Goal: Ask a question

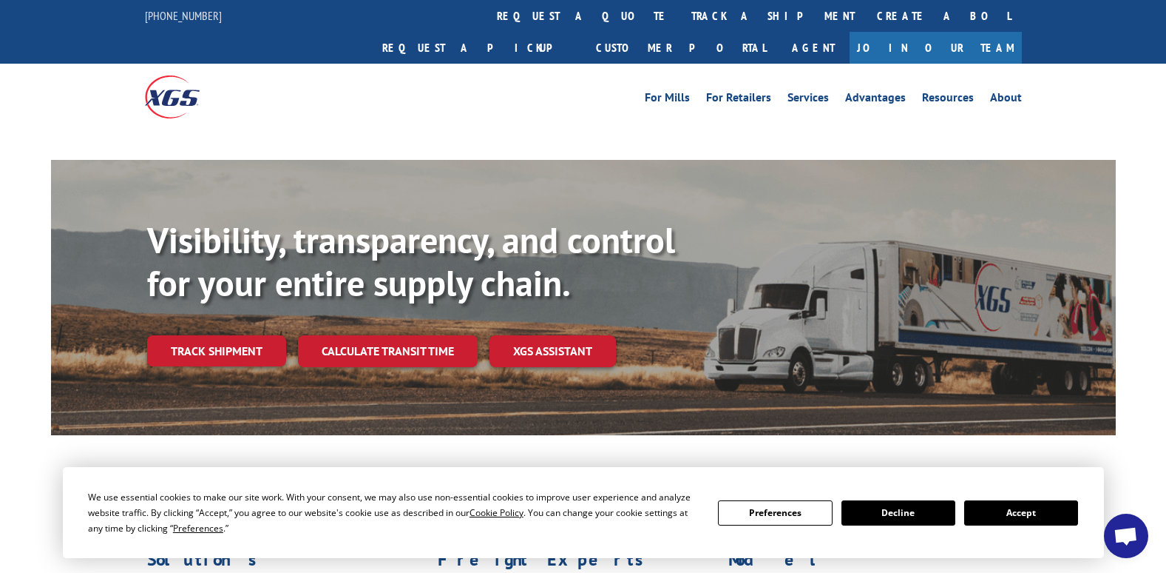
scroll to position [84, 0]
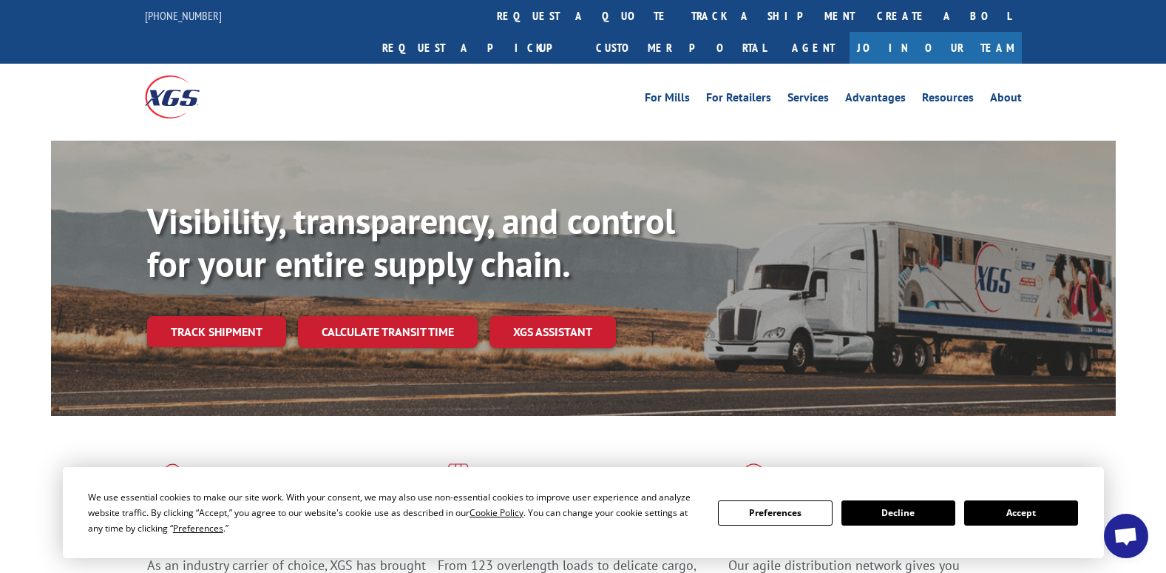
click at [1015, 507] on button "Accept" at bounding box center [1022, 512] width 114 height 25
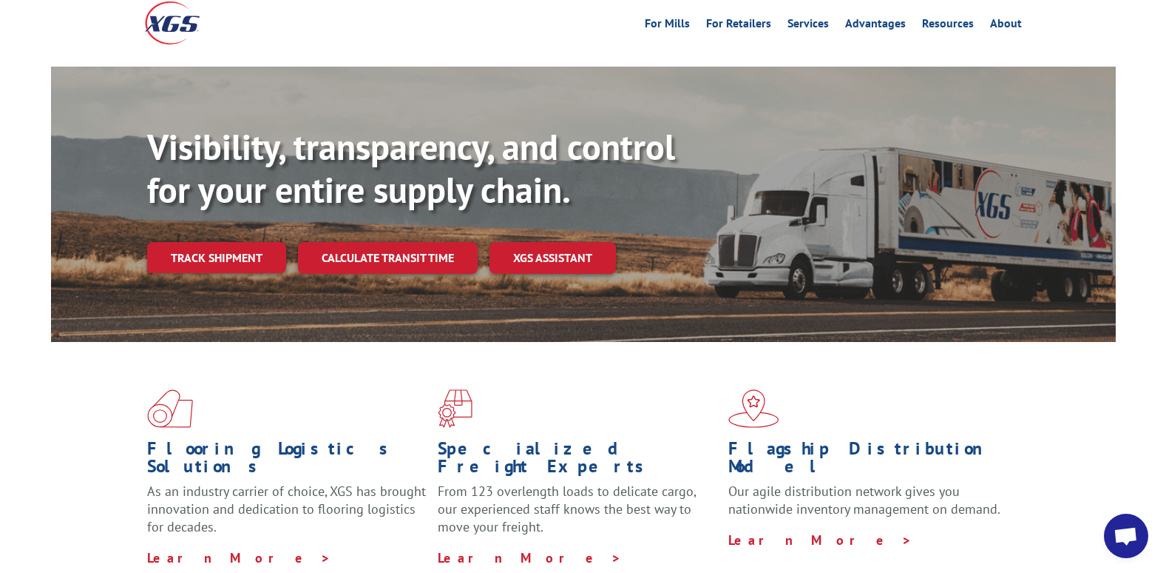
scroll to position [0, 0]
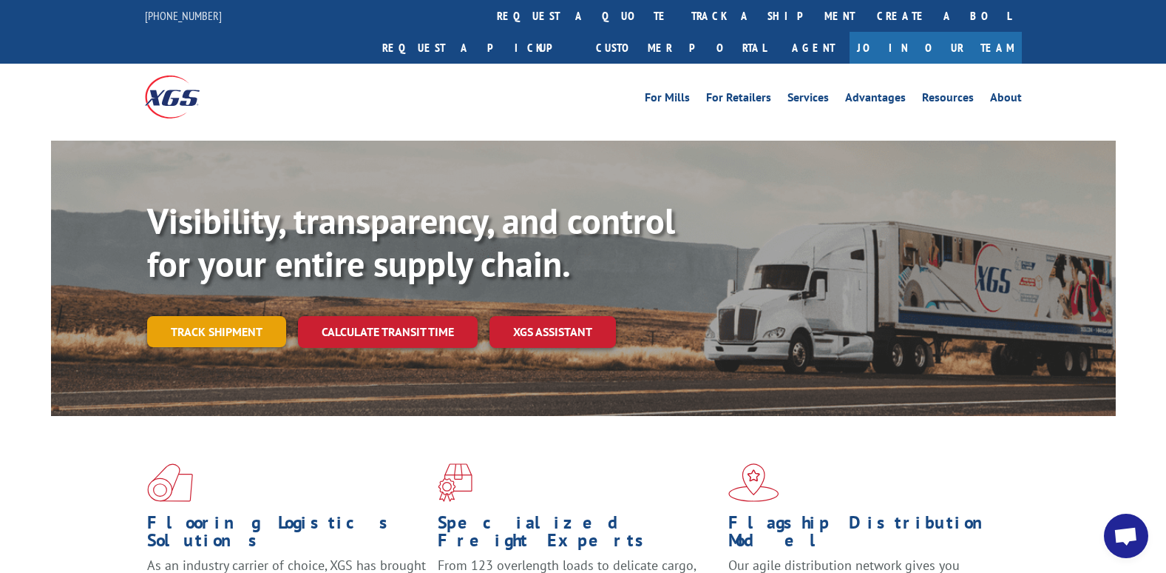
click at [230, 316] on link "Track shipment" at bounding box center [216, 331] width 139 height 31
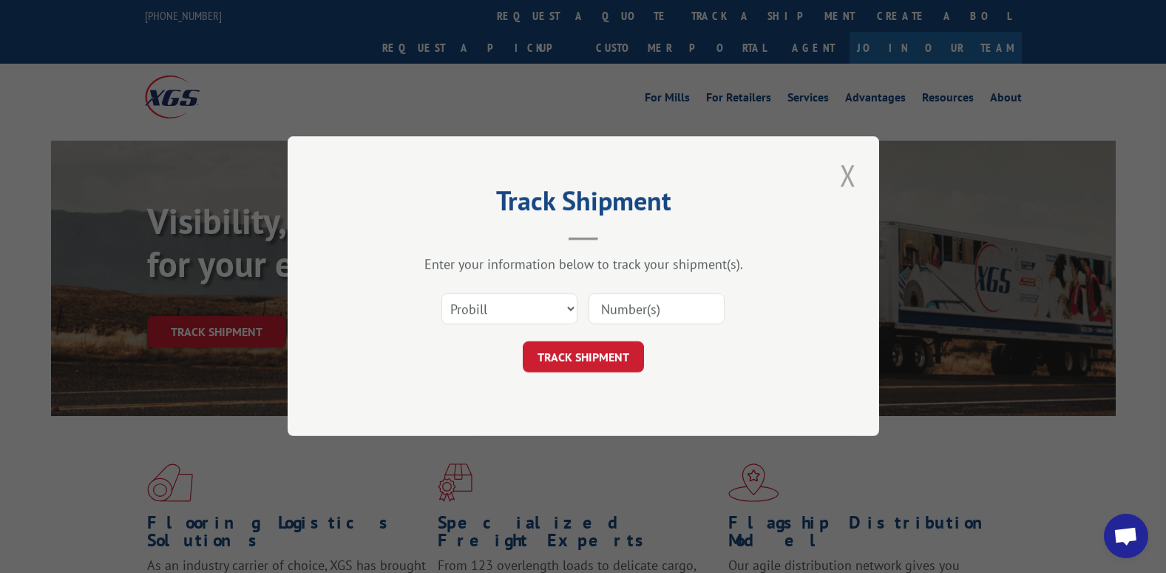
click at [844, 174] on button "Close modal" at bounding box center [848, 175] width 25 height 41
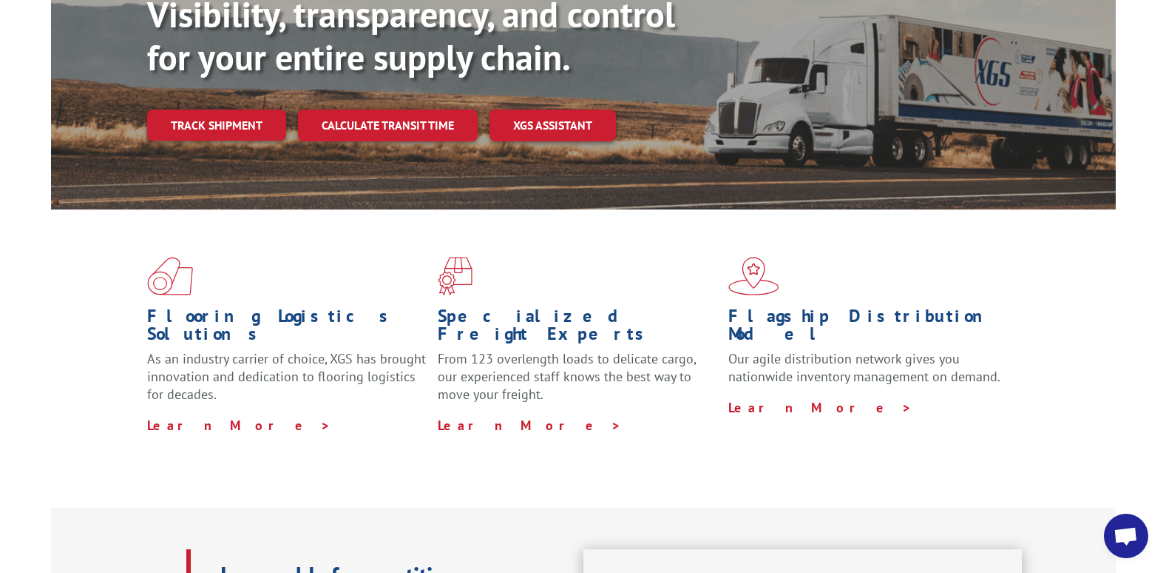
scroll to position [222, 0]
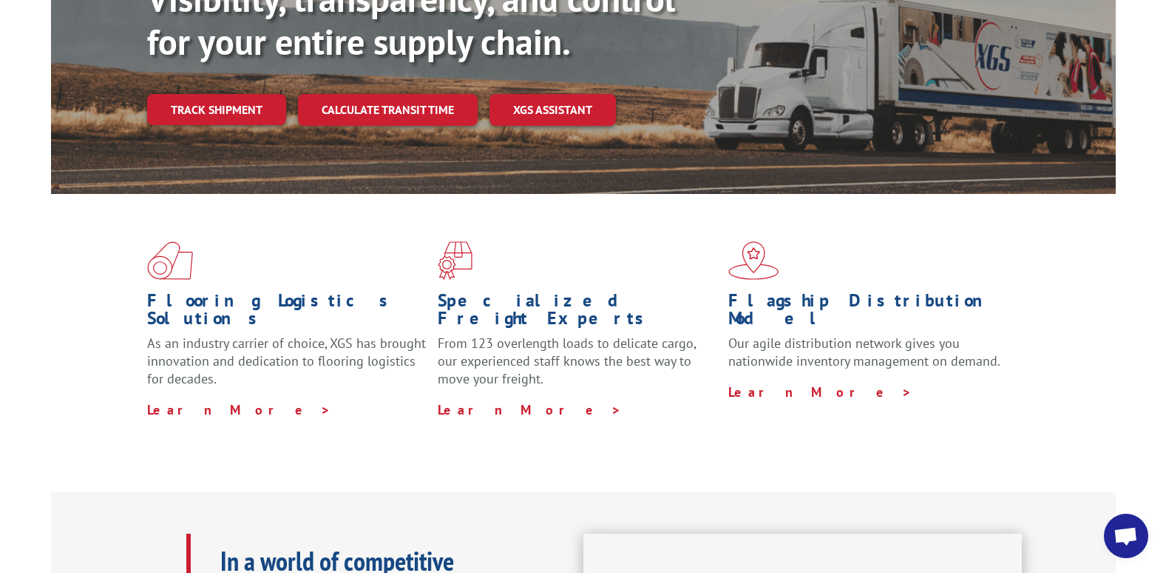
click at [1115, 527] on span "Open chat" at bounding box center [1126, 537] width 24 height 21
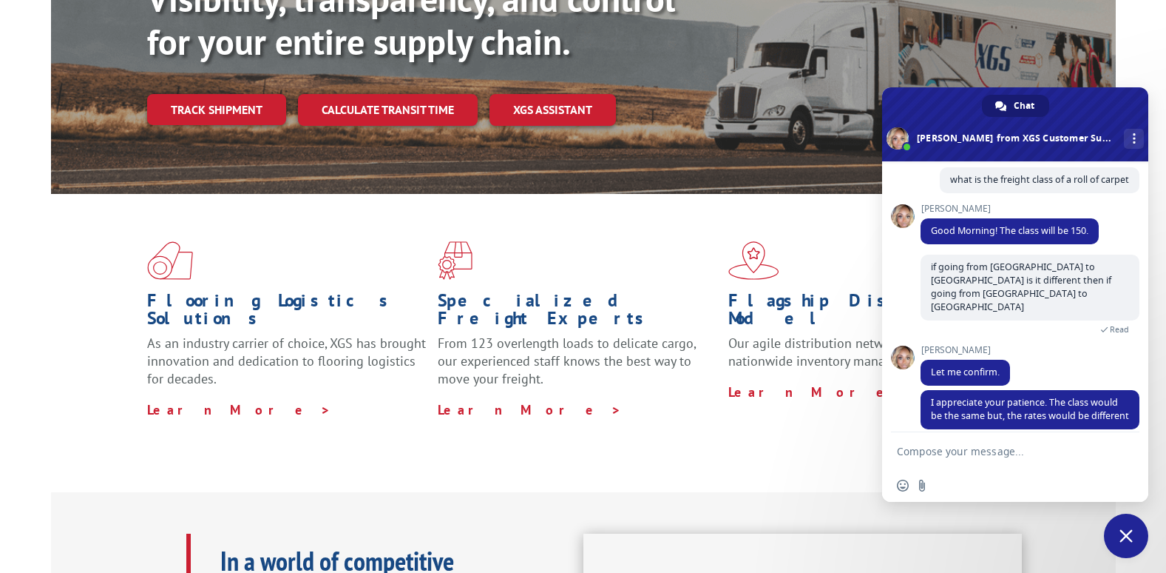
click at [996, 447] on textarea "Compose your message..." at bounding box center [1000, 450] width 207 height 37
type textarea "i"
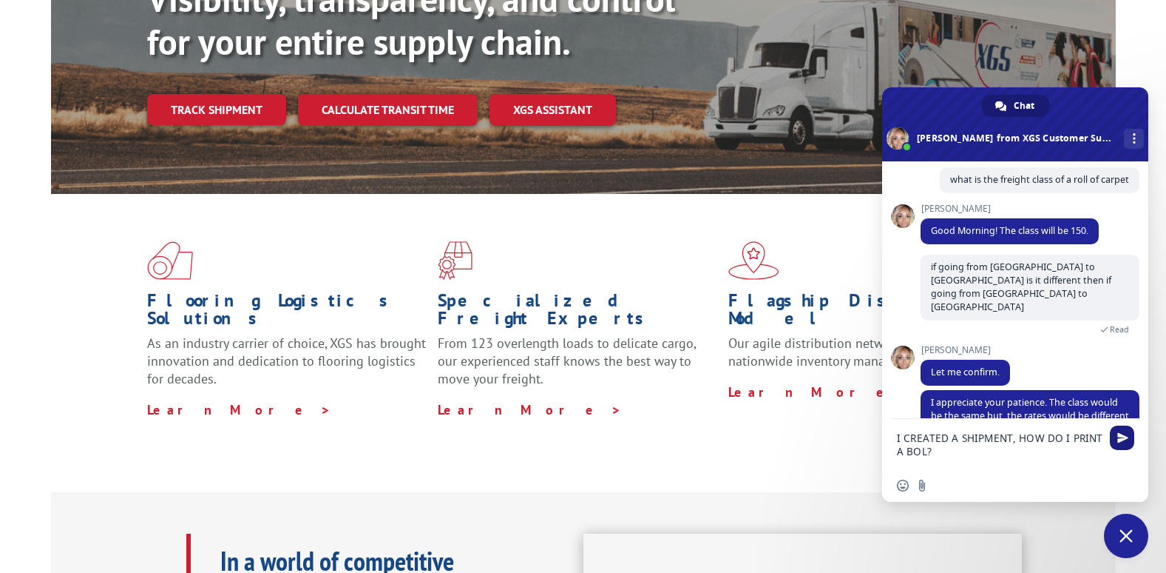
type textarea "I CREATED A SHIPMENT, HOW DO I PRINT A BOL?"
click at [1124, 441] on span "Send" at bounding box center [1123, 437] width 11 height 11
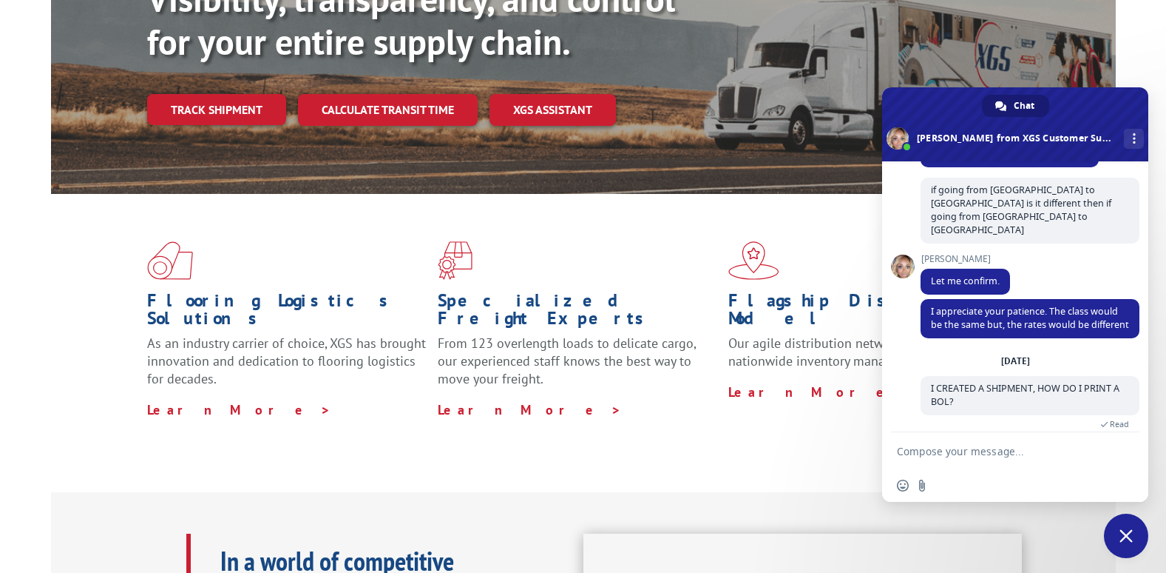
scroll to position [190, 0]
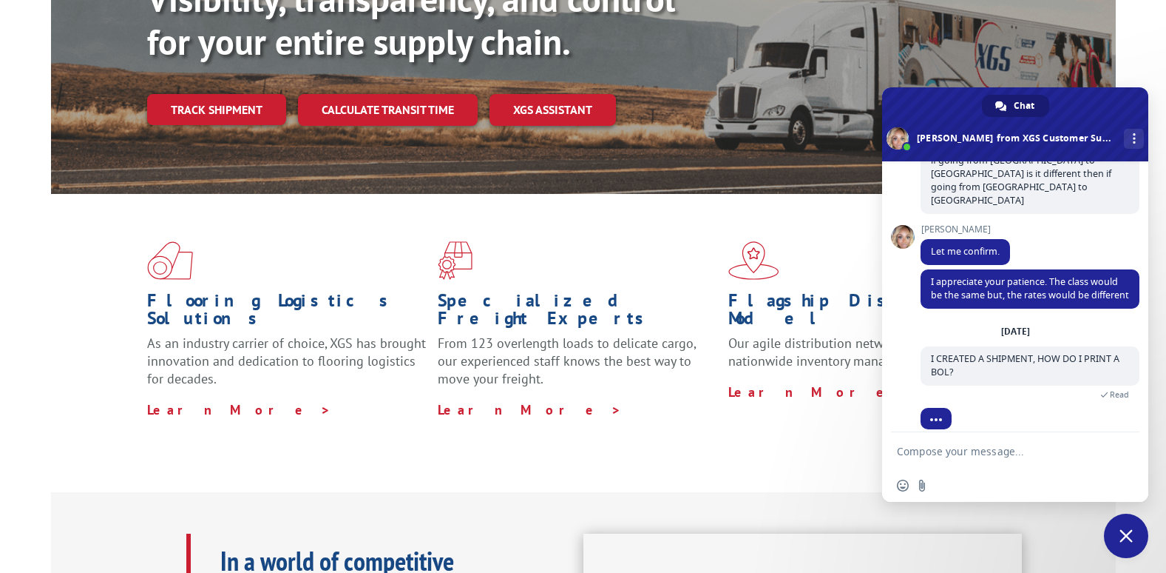
type textarea "17538458"
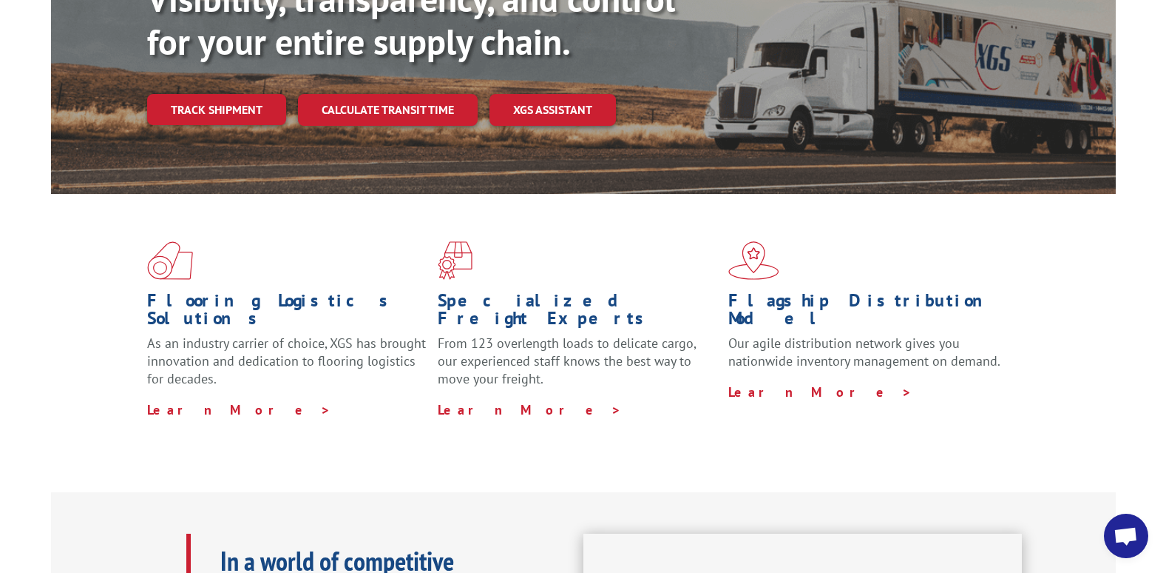
scroll to position [255, 0]
